Goal: Task Accomplishment & Management: Use online tool/utility

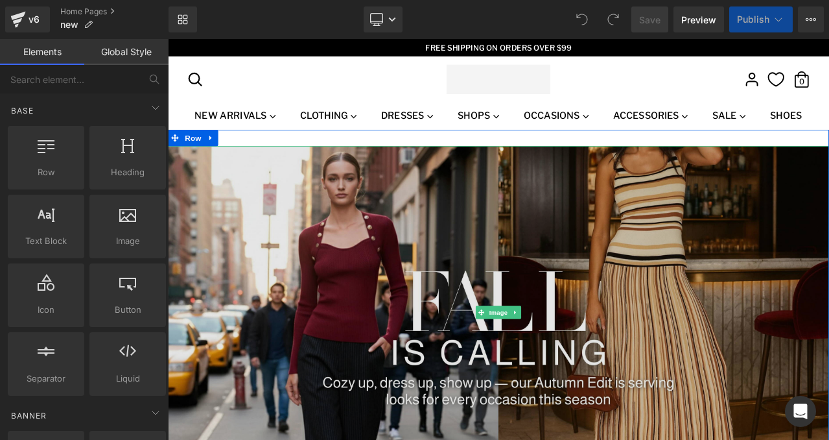
click at [404, 246] on img at bounding box center [560, 363] width 785 height 394
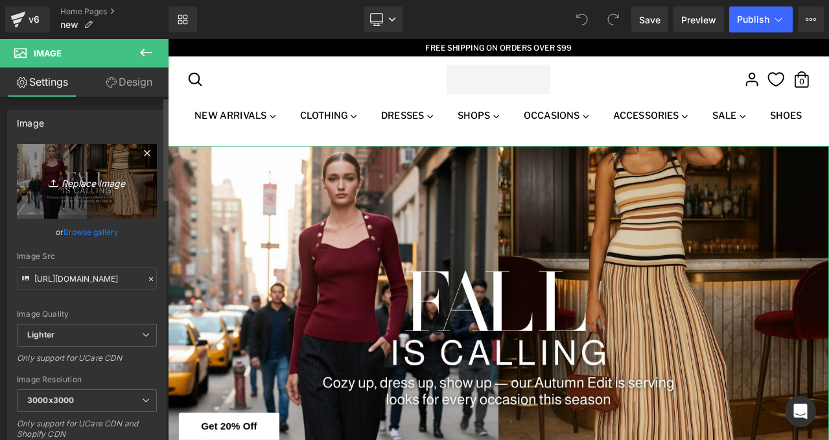
click at [91, 187] on icon "Replace Image" at bounding box center [87, 181] width 104 height 16
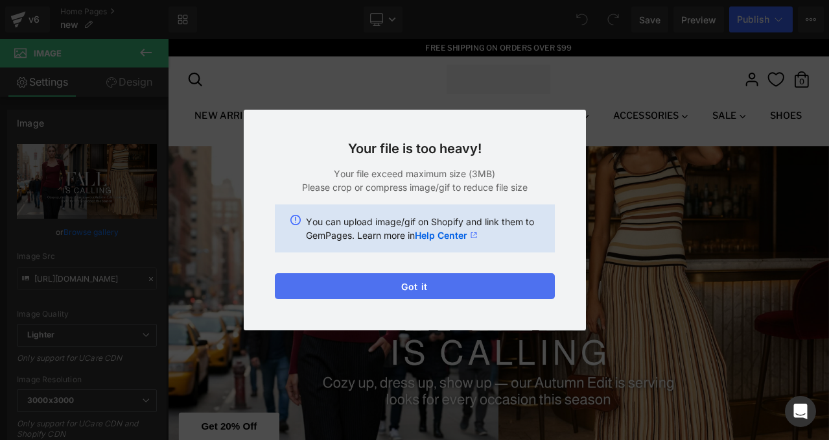
click at [355, 296] on button "Got it" at bounding box center [415, 286] width 280 height 26
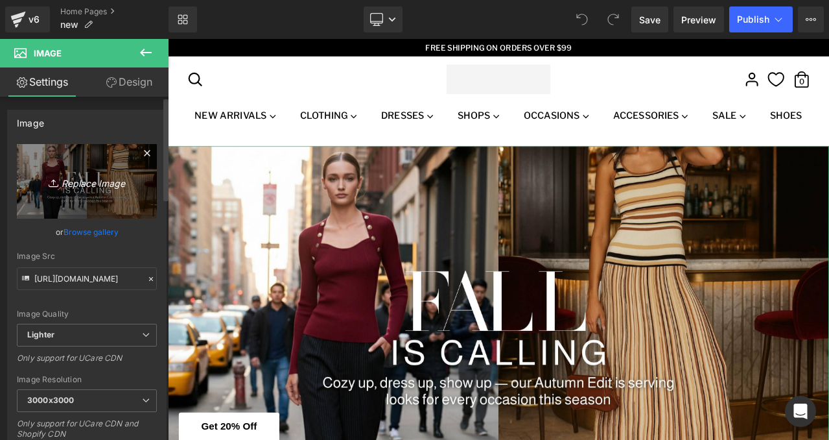
click at [100, 205] on link "Replace Image" at bounding box center [87, 181] width 140 height 75
type input "C:\fakepath\Web Banners 3840x1930.jpg"
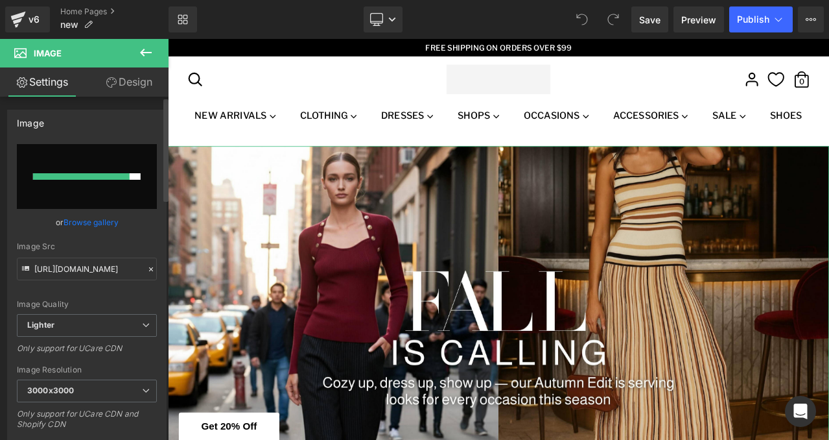
click at [106, 223] on link "Browse gallery" at bounding box center [91, 222] width 55 height 23
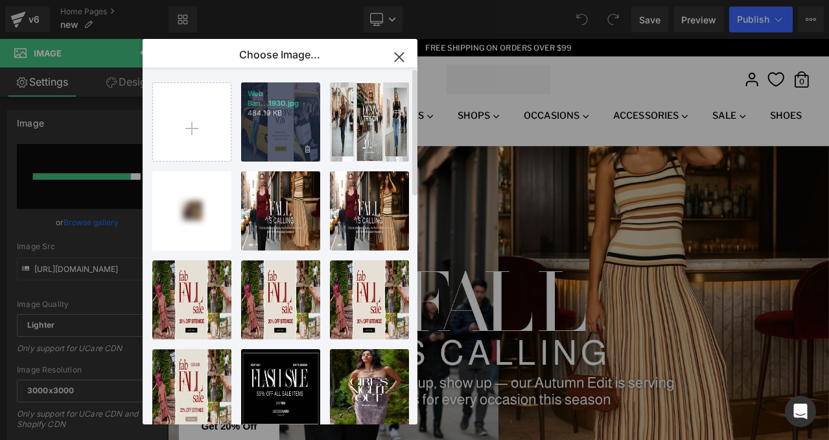
drag, startPoint x: 296, startPoint y: 131, endPoint x: 152, endPoint y: 109, distance: 146.3
click at [296, 131] on div "Web Ban...1930.jpg 484.19 KB" at bounding box center [280, 121] width 79 height 79
type input "[URL][DOMAIN_NAME]"
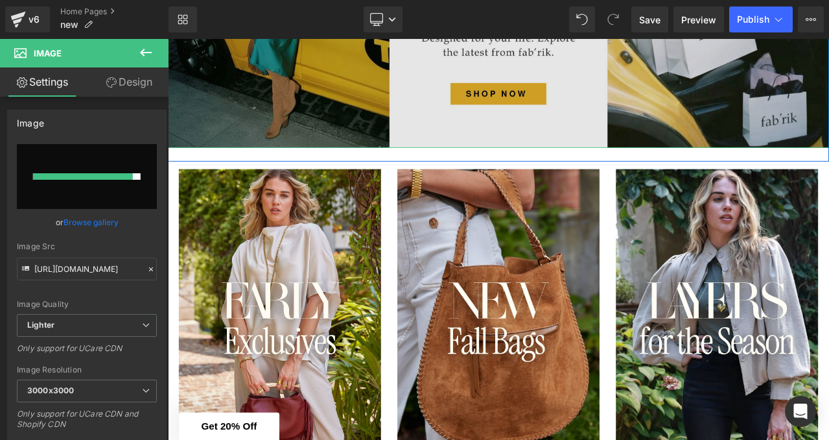
scroll to position [398, 0]
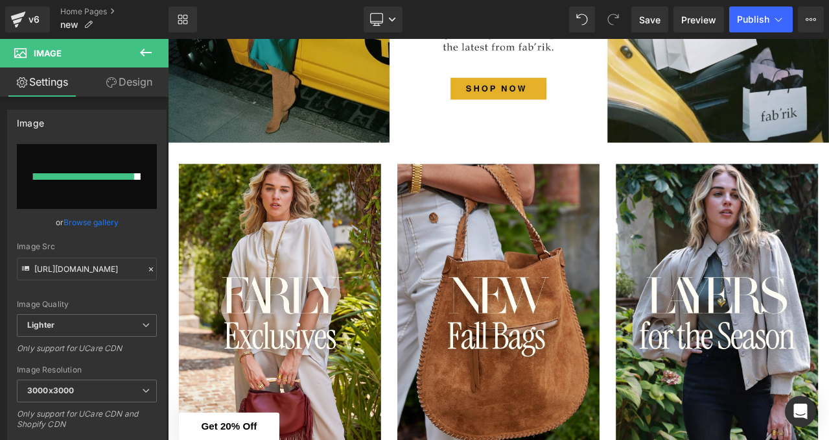
click at [156, 54] on button at bounding box center [145, 53] width 45 height 29
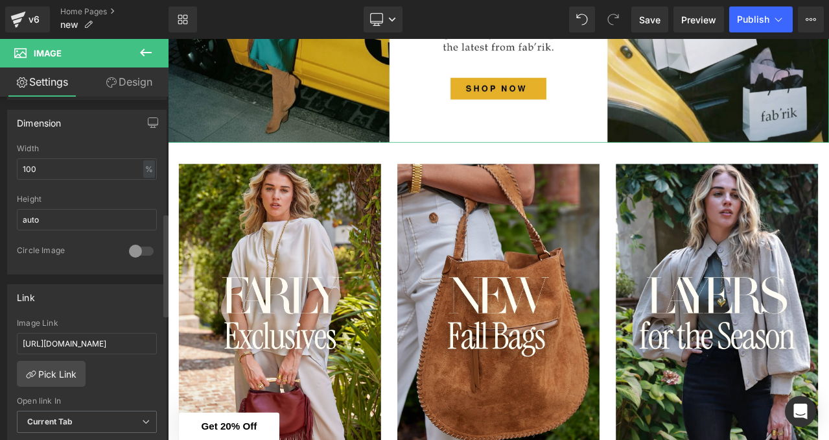
scroll to position [387, 0]
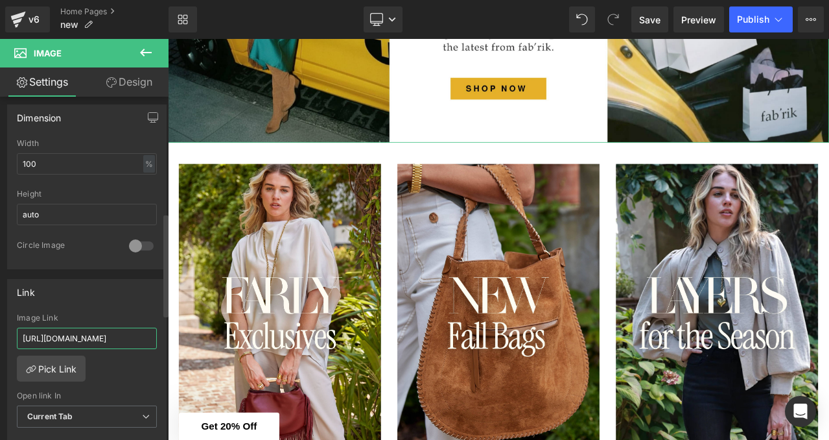
click at [89, 333] on input "[URL][DOMAIN_NAME]" at bounding box center [87, 338] width 140 height 21
paste input "trending/trending"
type input "[URL][DOMAIN_NAME]"
click at [136, 305] on div "Link [URL][DOMAIN_NAME] Image Link [URL][DOMAIN_NAME] Pick Link Current Tab New…" at bounding box center [87, 363] width 160 height 168
click at [145, 54] on icon at bounding box center [146, 53] width 16 height 16
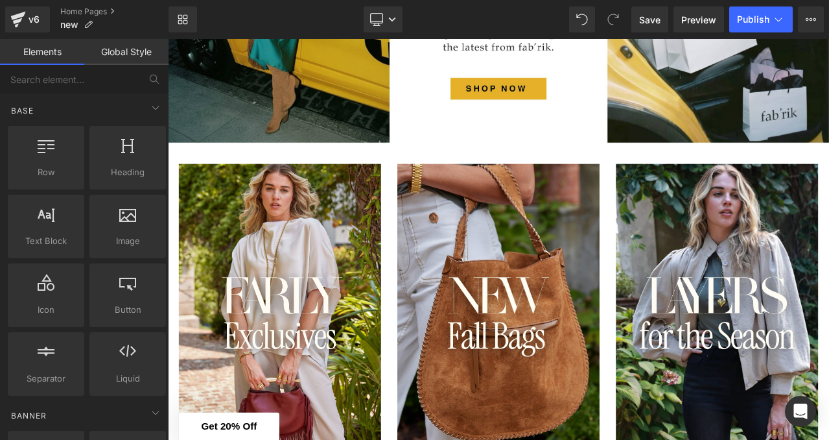
scroll to position [0, 0]
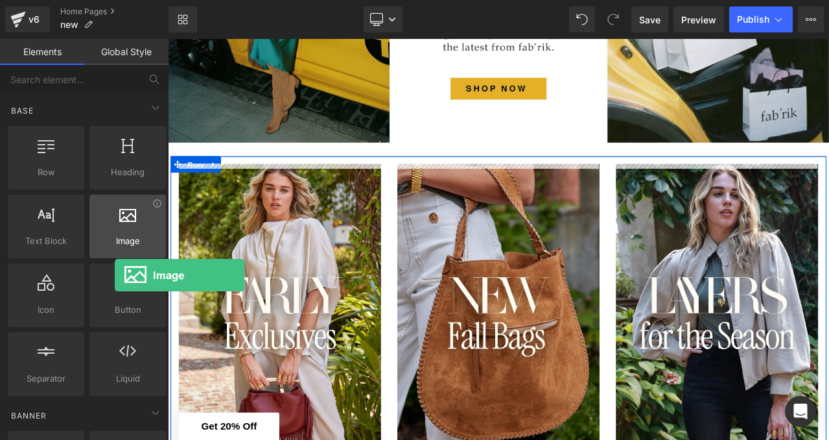
drag, startPoint x: 126, startPoint y: 234, endPoint x: 120, endPoint y: 215, distance: 20.5
click at [119, 214] on div "Image images, photos, alts, uploads" at bounding box center [127, 227] width 77 height 64
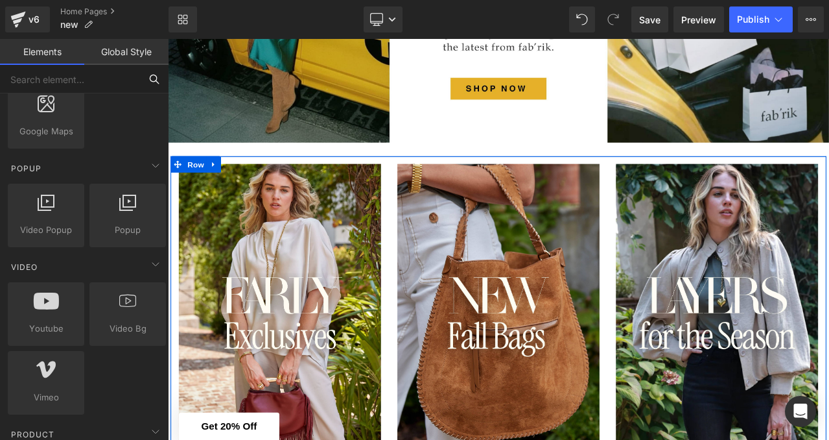
click at [124, 67] on input "text" at bounding box center [70, 79] width 140 height 29
click at [124, 50] on link "Global Style" at bounding box center [126, 52] width 84 height 26
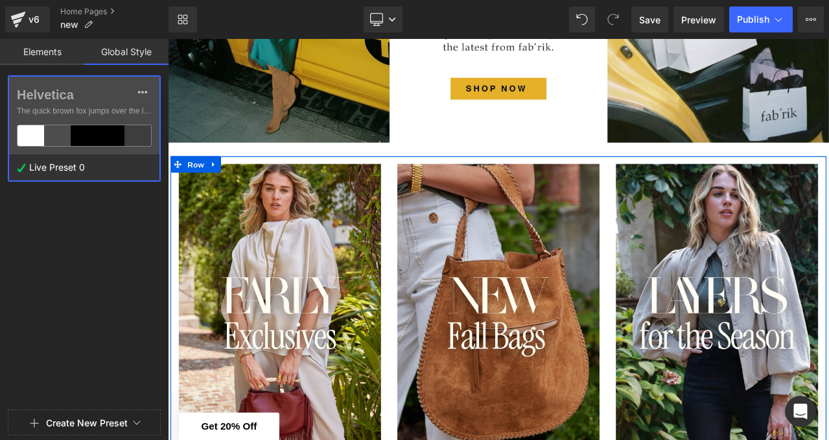
click at [71, 60] on link "Elements" at bounding box center [42, 52] width 84 height 26
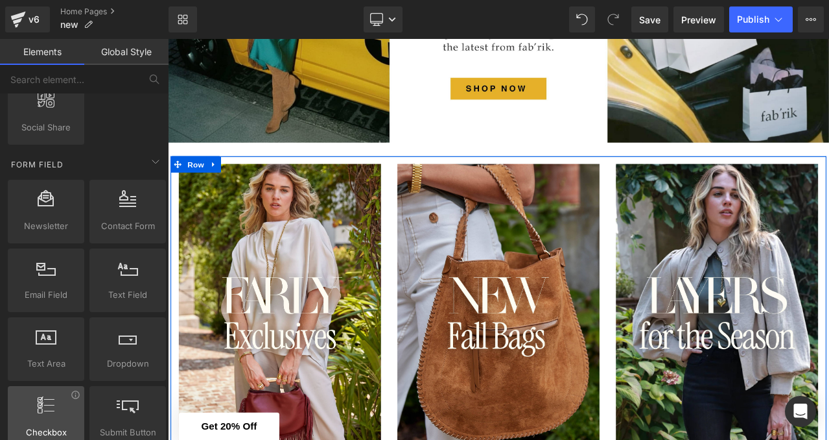
scroll to position [1863, 0]
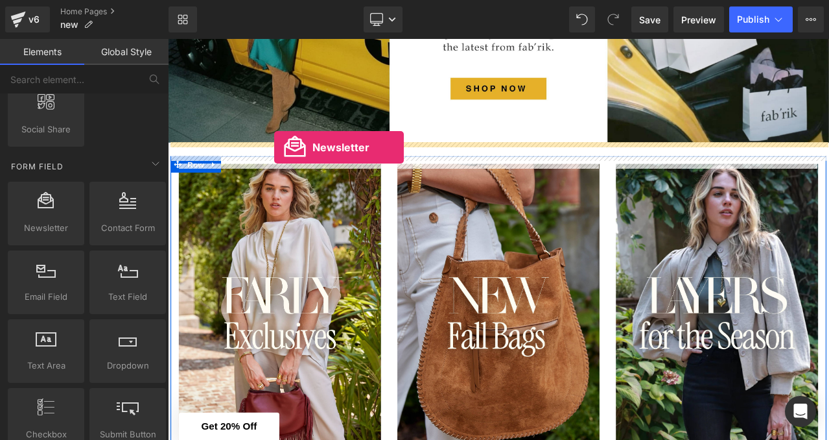
drag, startPoint x: 208, startPoint y: 263, endPoint x: 292, endPoint y: 167, distance: 128.2
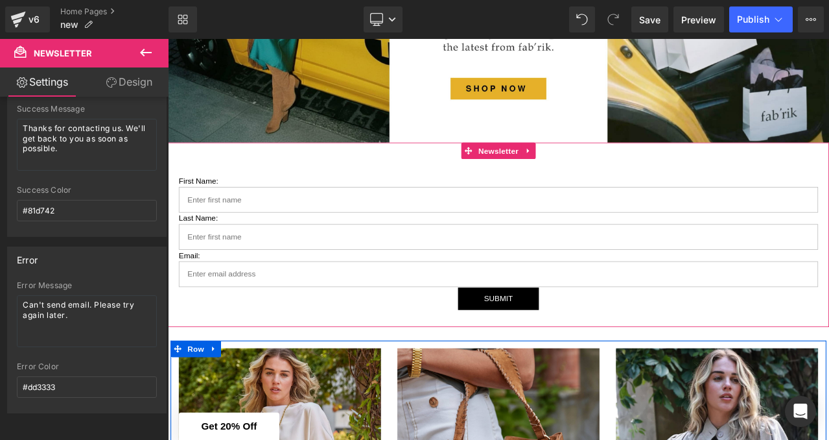
scroll to position [262, 0]
click at [141, 91] on link "Design" at bounding box center [129, 81] width 84 height 29
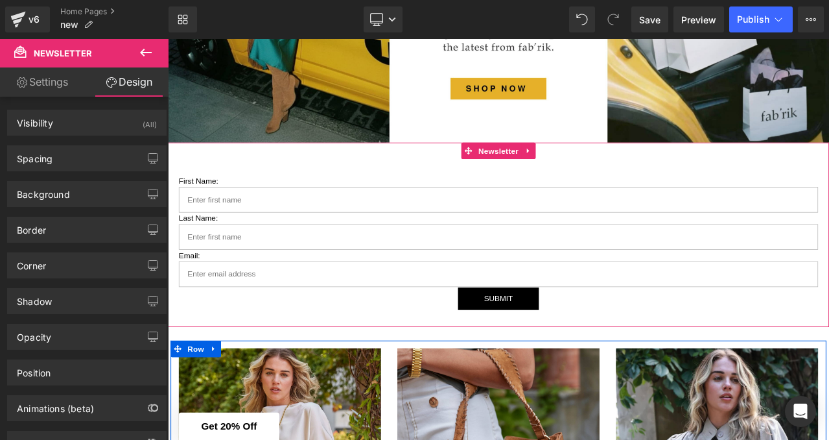
click at [79, 86] on link "Settings" at bounding box center [42, 81] width 84 height 29
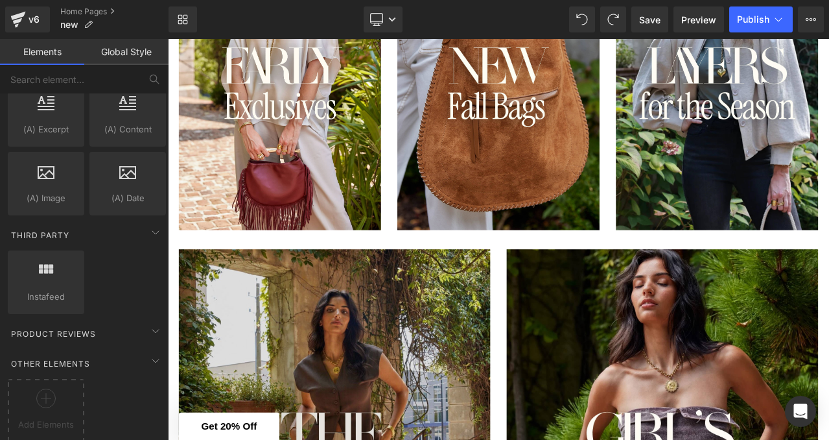
scroll to position [679, 0]
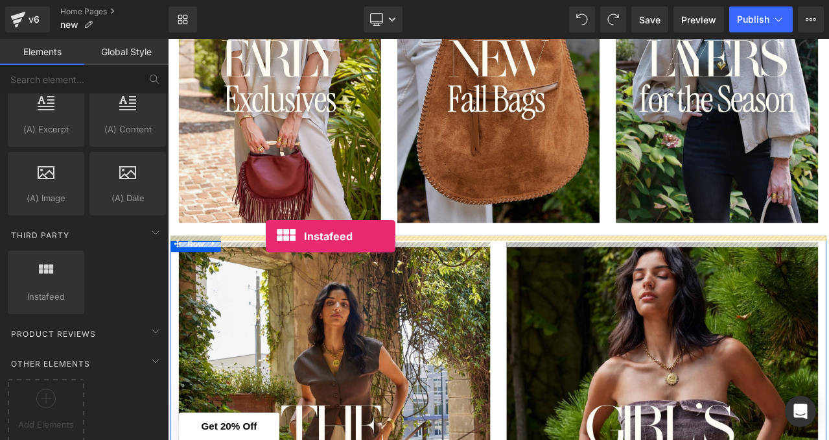
drag, startPoint x: 239, startPoint y: 310, endPoint x: 283, endPoint y: 273, distance: 58.0
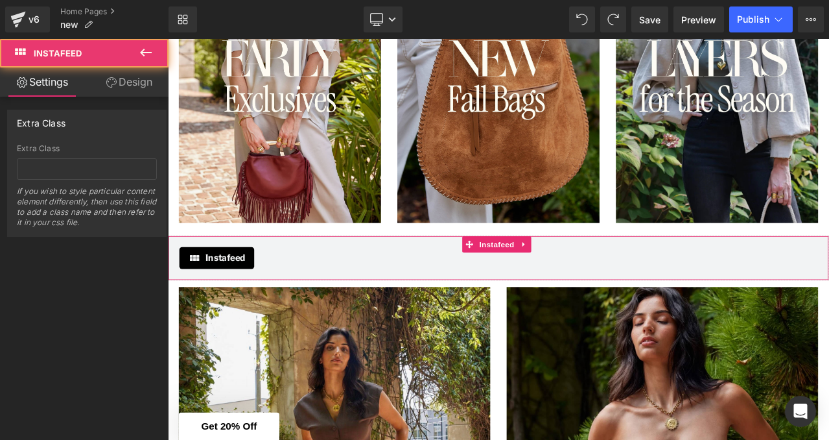
click at [216, 298] on span "Instafeed" at bounding box center [236, 299] width 47 height 16
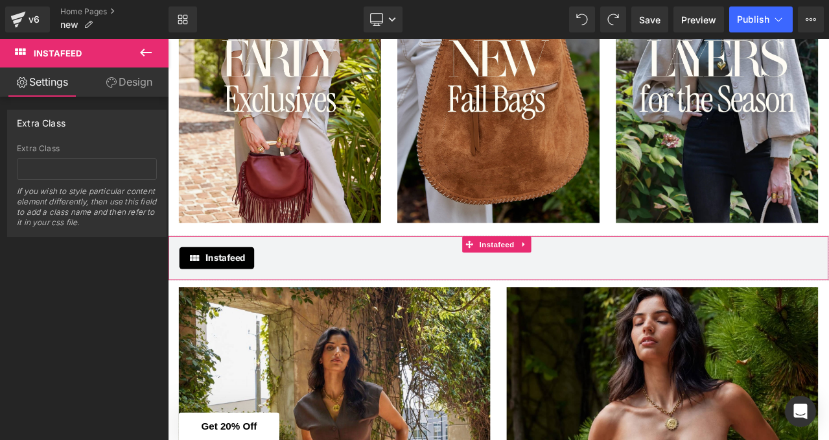
click at [146, 86] on link "Design" at bounding box center [129, 81] width 84 height 29
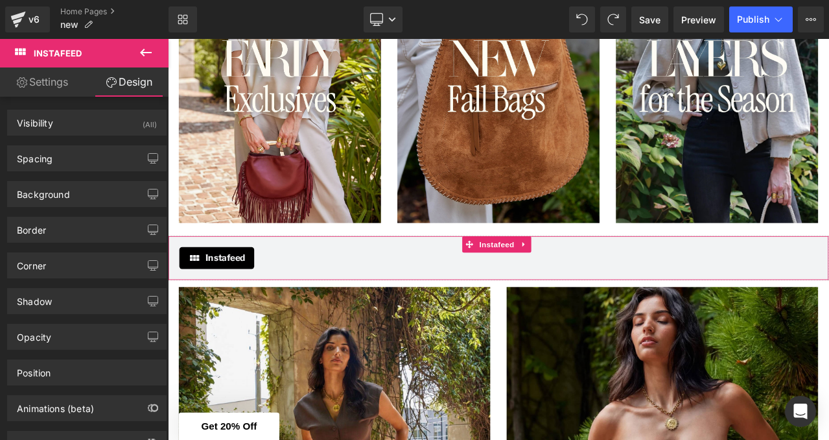
click at [65, 84] on link "Settings" at bounding box center [42, 81] width 84 height 29
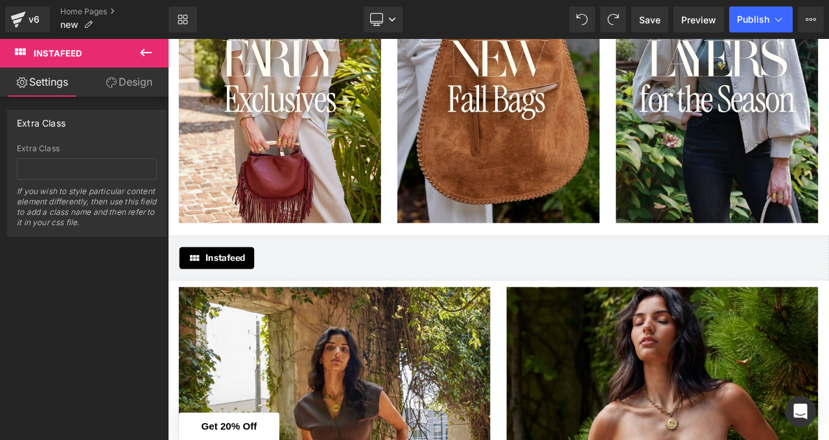
click at [141, 55] on icon at bounding box center [146, 53] width 16 height 16
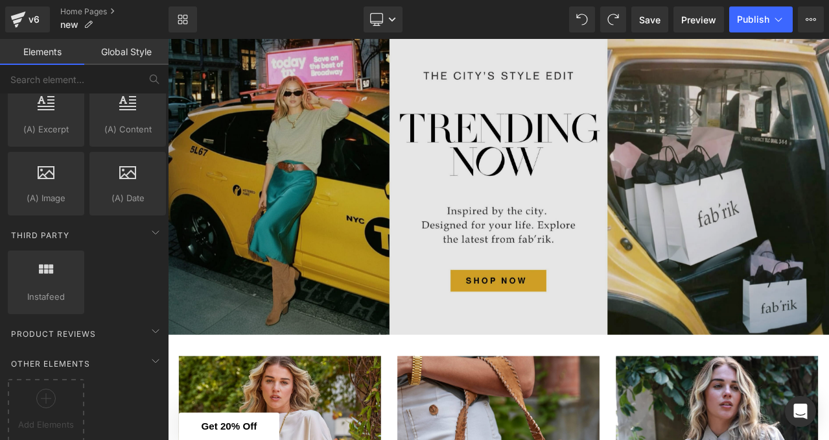
scroll to position [315, 0]
